Goal: Information Seeking & Learning: Learn about a topic

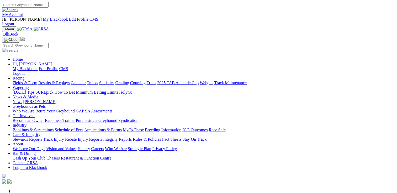
click at [42, 137] on link "Stewards Reports" at bounding box center [27, 139] width 29 height 4
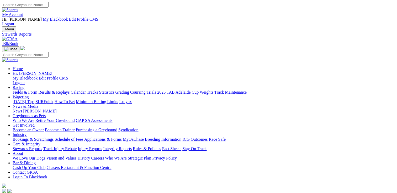
drag, startPoint x: 118, startPoint y: 67, endPoint x: 122, endPoint y: 68, distance: 3.5
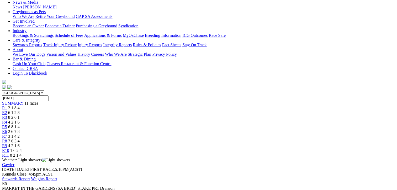
scroll to position [79, 0]
